Goal: Information Seeking & Learning: Learn about a topic

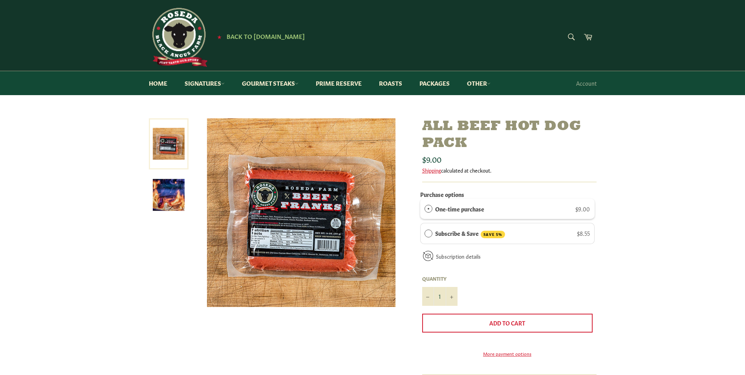
click at [264, 208] on img at bounding box center [301, 212] width 189 height 189
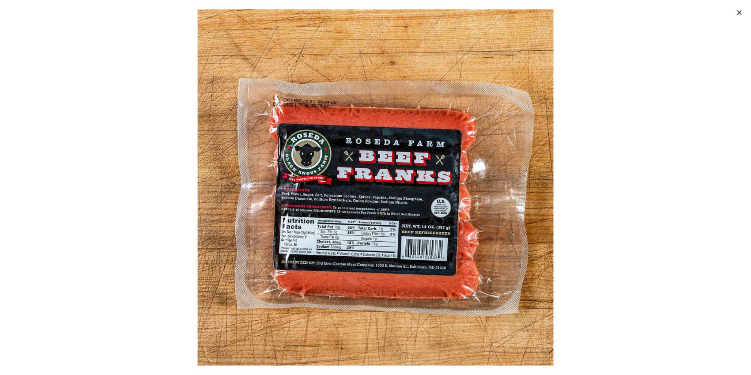
click at [630, 108] on div at bounding box center [375, 187] width 751 height 375
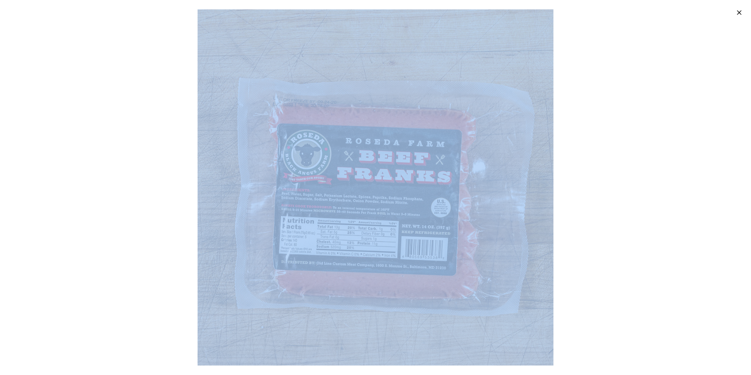
click at [630, 108] on div at bounding box center [375, 187] width 751 height 375
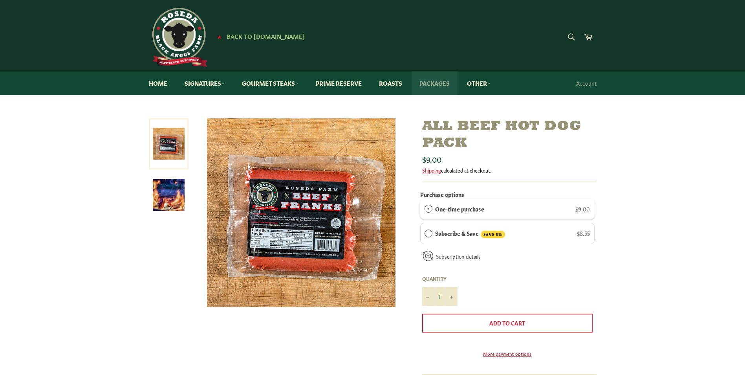
click at [438, 85] on link "Packages" at bounding box center [435, 83] width 46 height 24
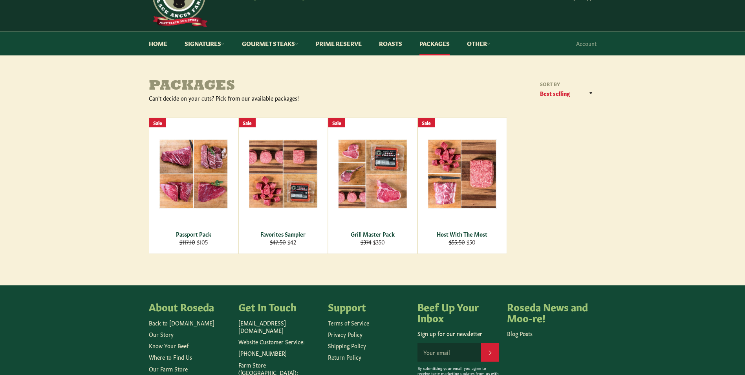
scroll to position [38, 0]
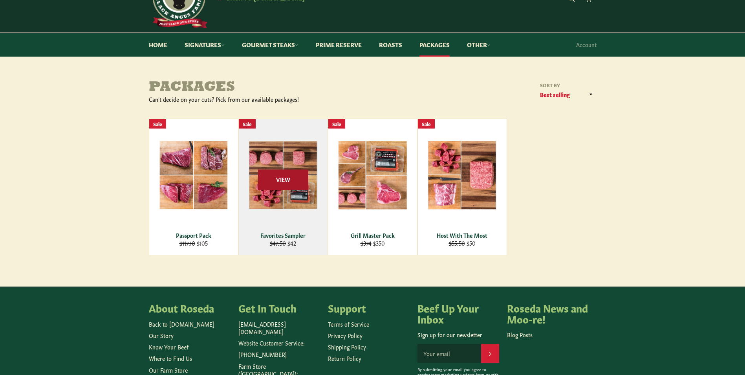
click at [266, 186] on span "View" at bounding box center [283, 180] width 50 height 20
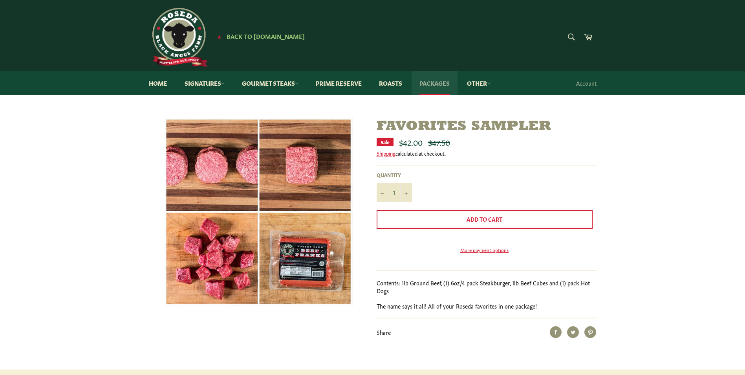
click at [445, 88] on link "Packages" at bounding box center [435, 83] width 46 height 24
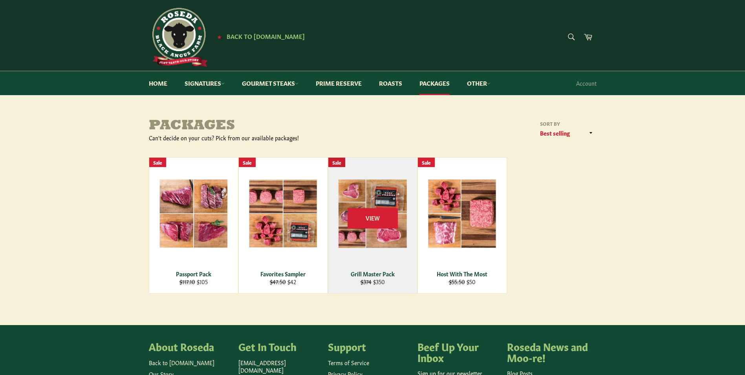
click at [387, 191] on div "View" at bounding box center [372, 226] width 89 height 136
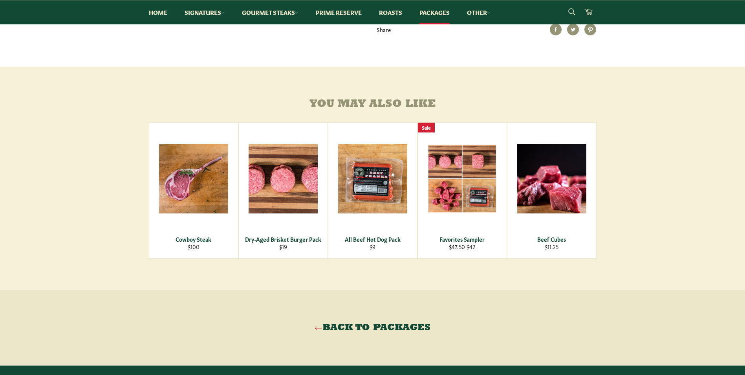
scroll to position [314, 0]
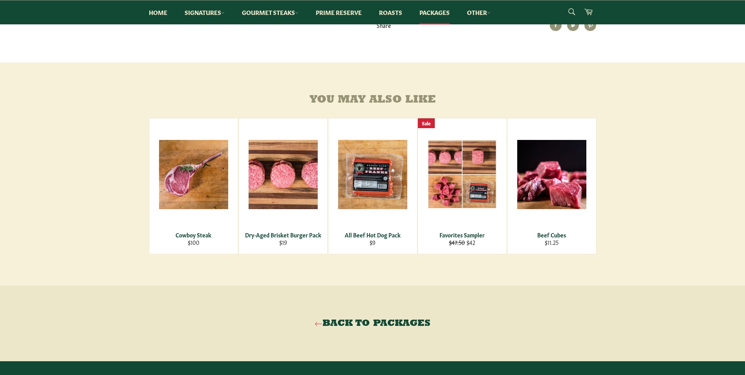
click at [360, 330] on link "Back to Packages" at bounding box center [372, 323] width 729 height 13
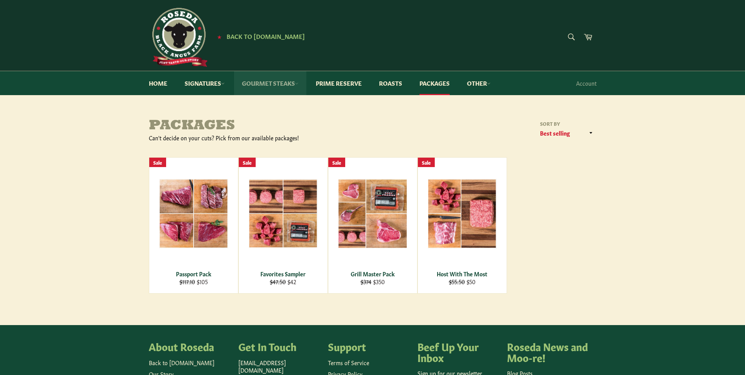
click at [278, 81] on link "Gourmet Steaks" at bounding box center [270, 83] width 72 height 24
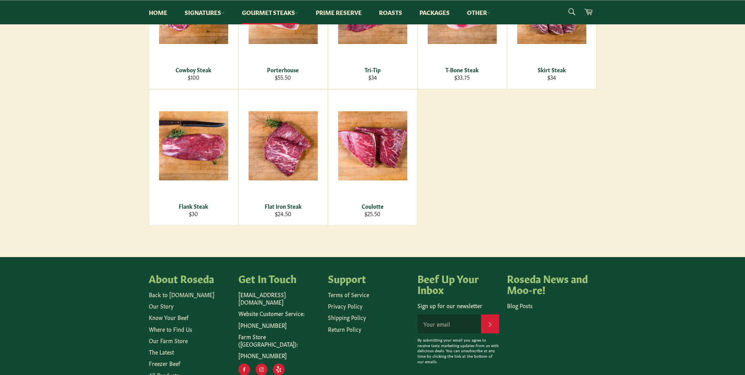
scroll to position [386, 0]
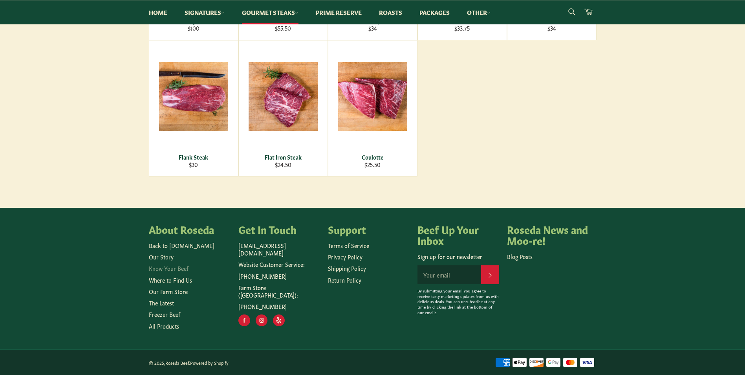
click at [171, 269] on link "Know Your Beef" at bounding box center [169, 268] width 40 height 8
